Goal: Transaction & Acquisition: Purchase product/service

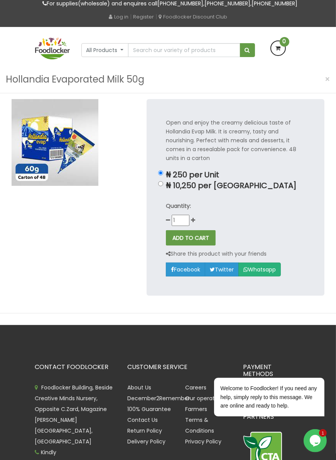
scroll to position [36, 0]
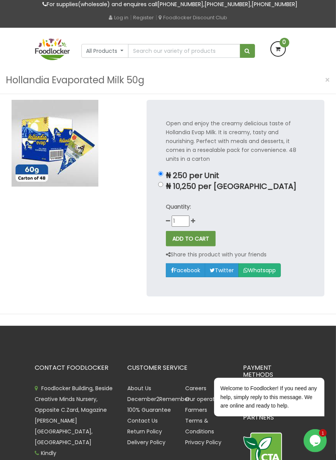
click at [334, 208] on div "Open and enjoy the creamy delicious taste of Hollandia Evap Milk. It is creamy,…" at bounding box center [168, 204] width 336 height 220
click at [115, 53] on button "All Products" at bounding box center [104, 51] width 47 height 14
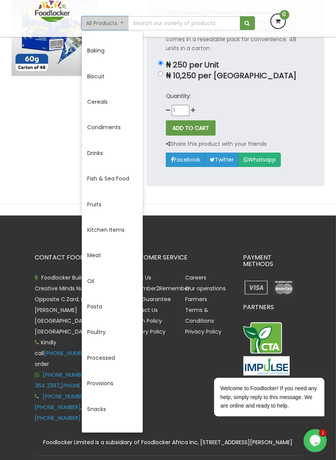
scroll to position [49, 0]
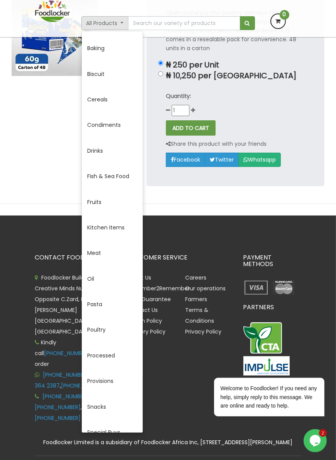
click at [146, 23] on div at bounding box center [168, 18] width 336 height 37
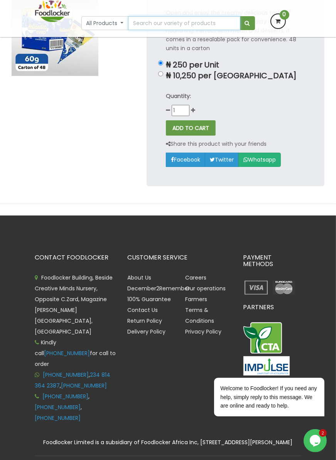
click at [171, 21] on input "text" at bounding box center [184, 23] width 112 height 14
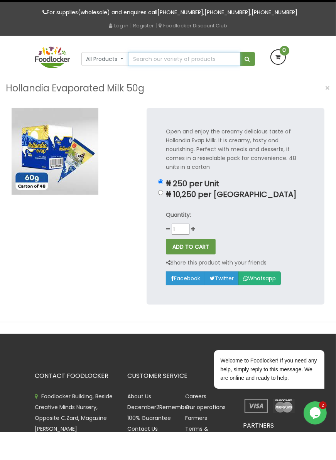
click at [177, 94] on input "text" at bounding box center [184, 87] width 112 height 14
type input "Hollladia"
click at [240, 80] on button "submit" at bounding box center [247, 87] width 15 height 14
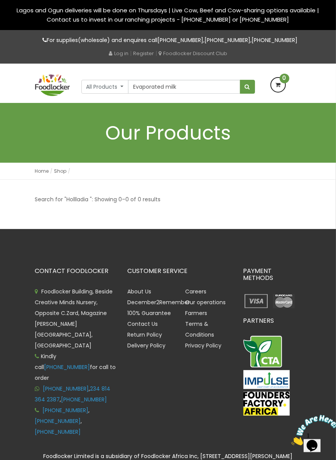
type input "Evaporated milk"
click at [247, 89] on span "submit" at bounding box center [247, 86] width 5 height 5
